Goal: Task Accomplishment & Management: Complete application form

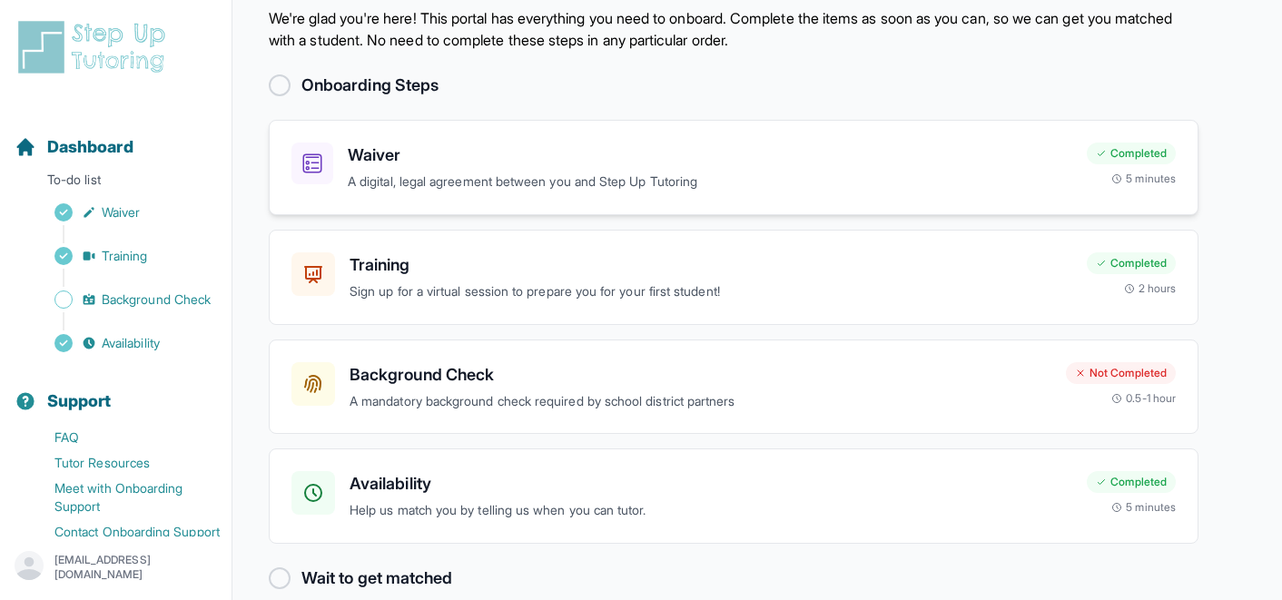
scroll to position [85, 0]
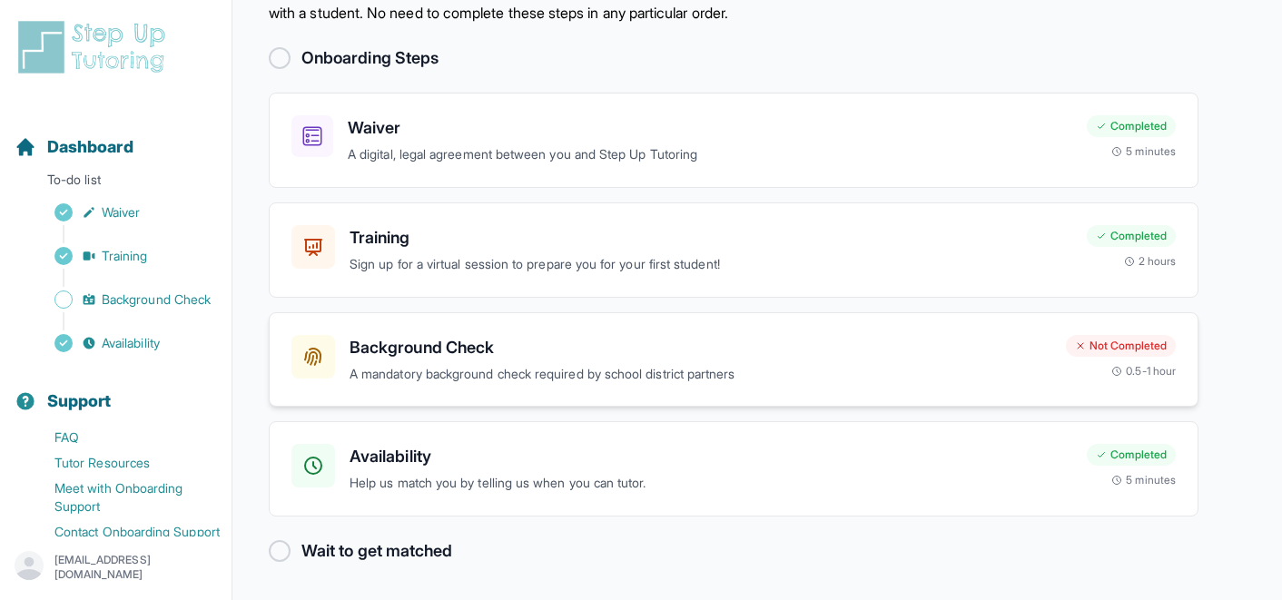
click at [513, 341] on h3 "Background Check" at bounding box center [701, 347] width 702 height 25
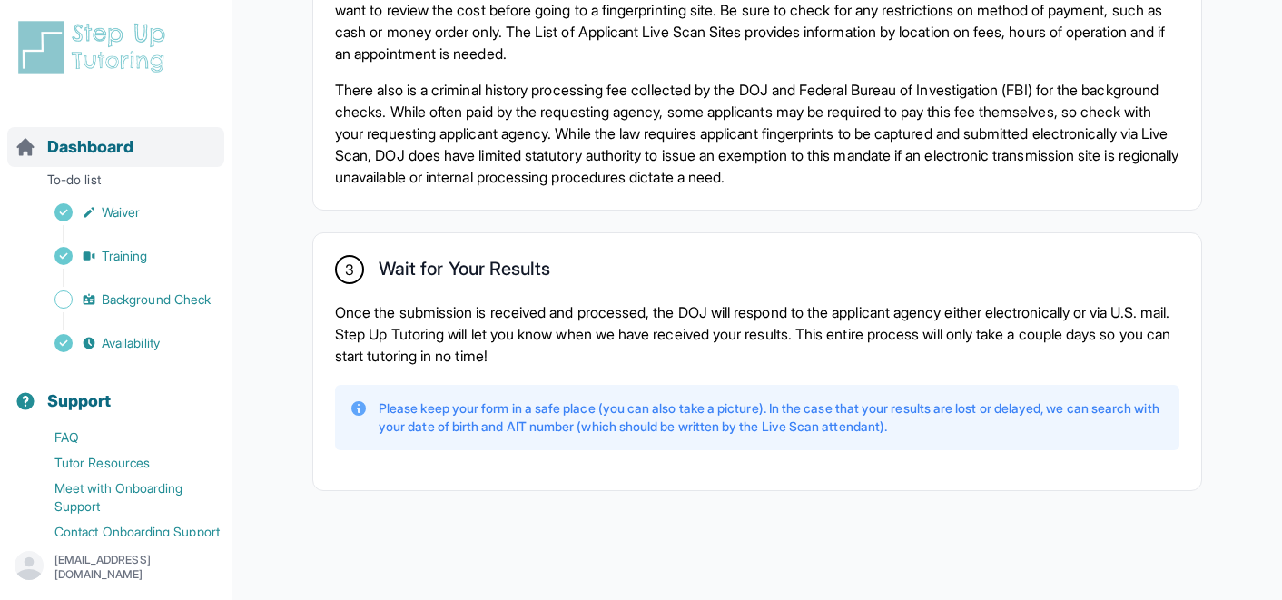
click at [94, 156] on span "Dashboard" at bounding box center [90, 146] width 86 height 25
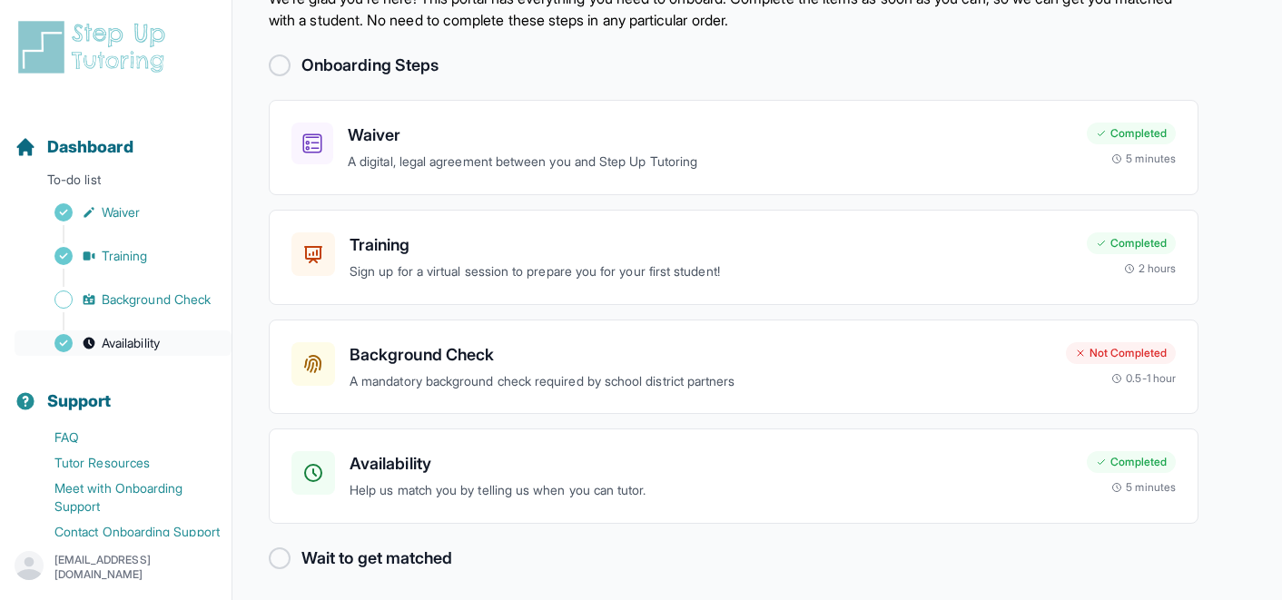
scroll to position [85, 0]
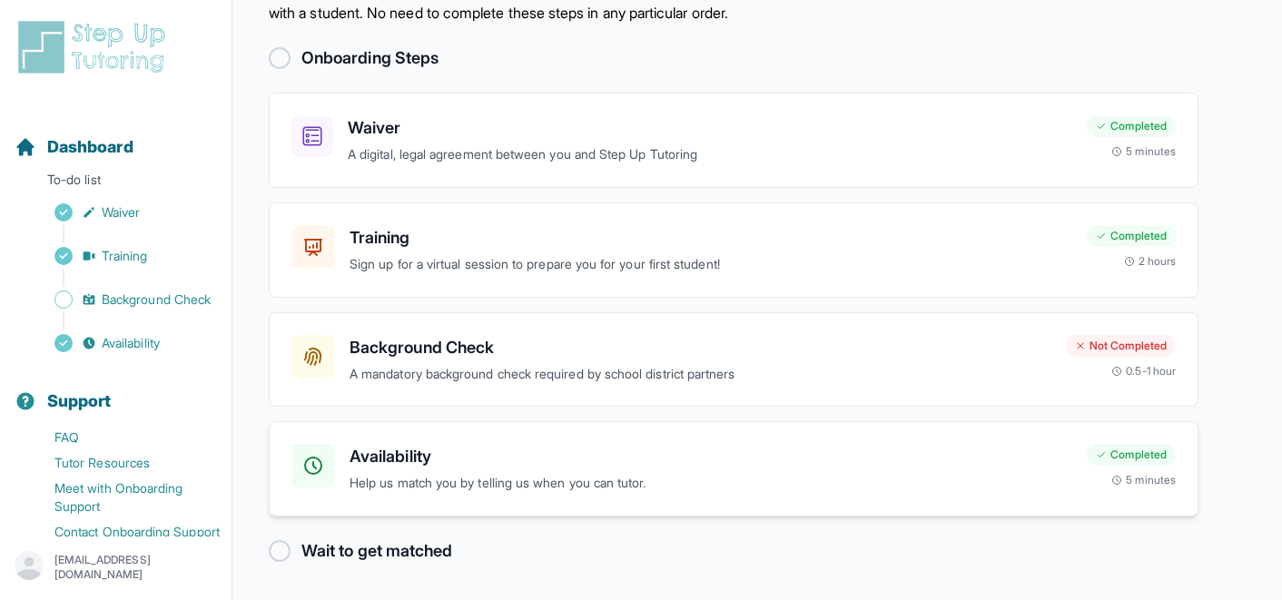
click at [466, 475] on p "Help us match you by telling us when you can tutor." at bounding box center [711, 483] width 723 height 21
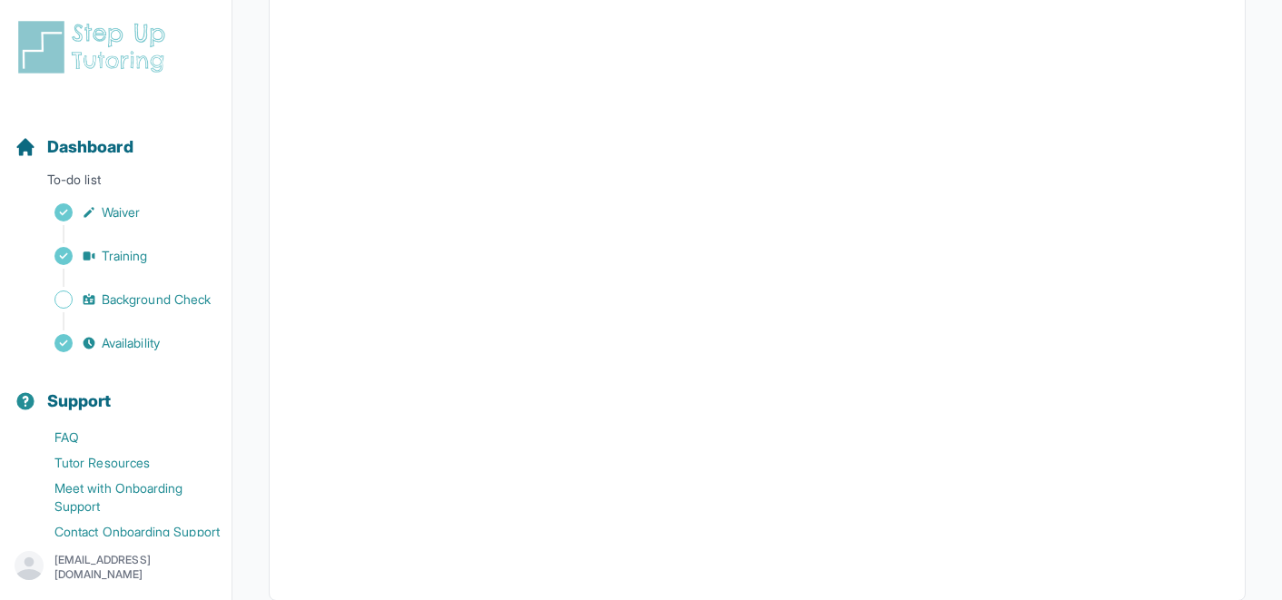
scroll to position [385, 0]
click at [94, 151] on span "Dashboard" at bounding box center [90, 146] width 86 height 25
